Goal: Use online tool/utility: Utilize a website feature to perform a specific function

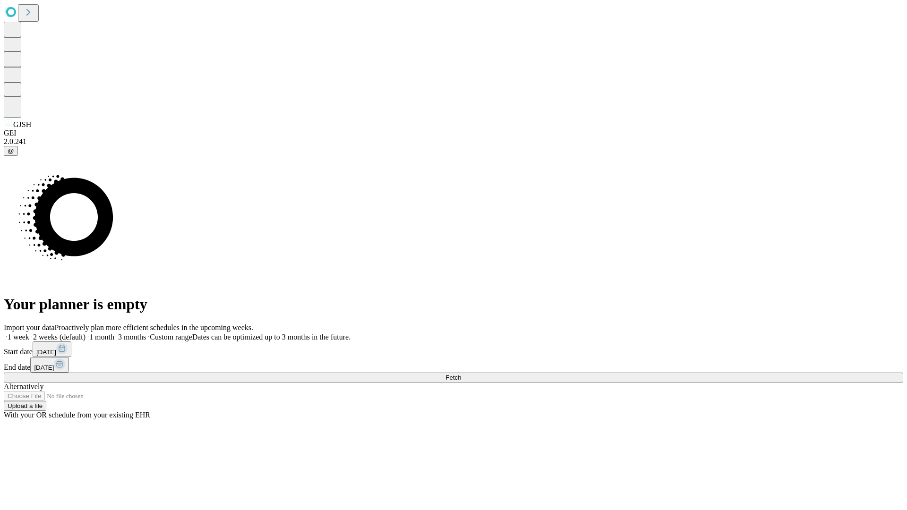
click at [461, 374] on span "Fetch" at bounding box center [453, 377] width 16 height 7
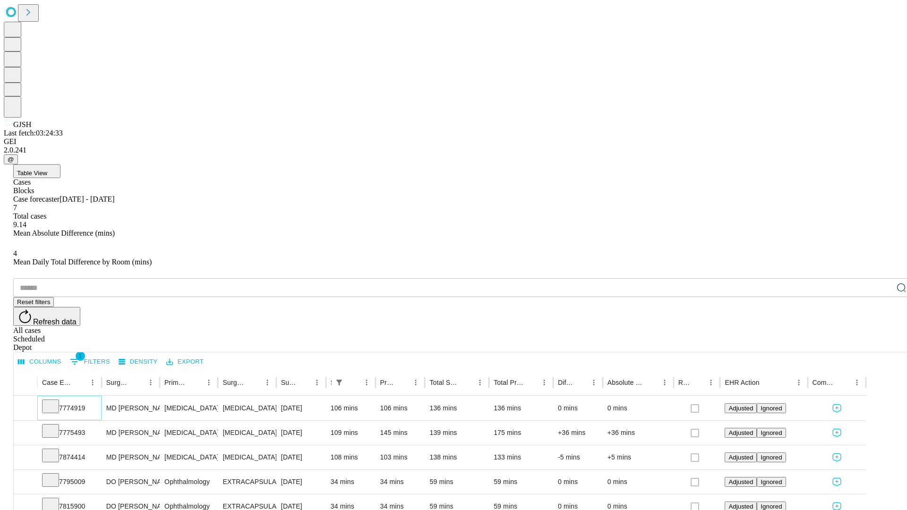
click at [55, 401] on icon at bounding box center [50, 405] width 9 height 9
